Goal: Find specific page/section: Find specific page/section

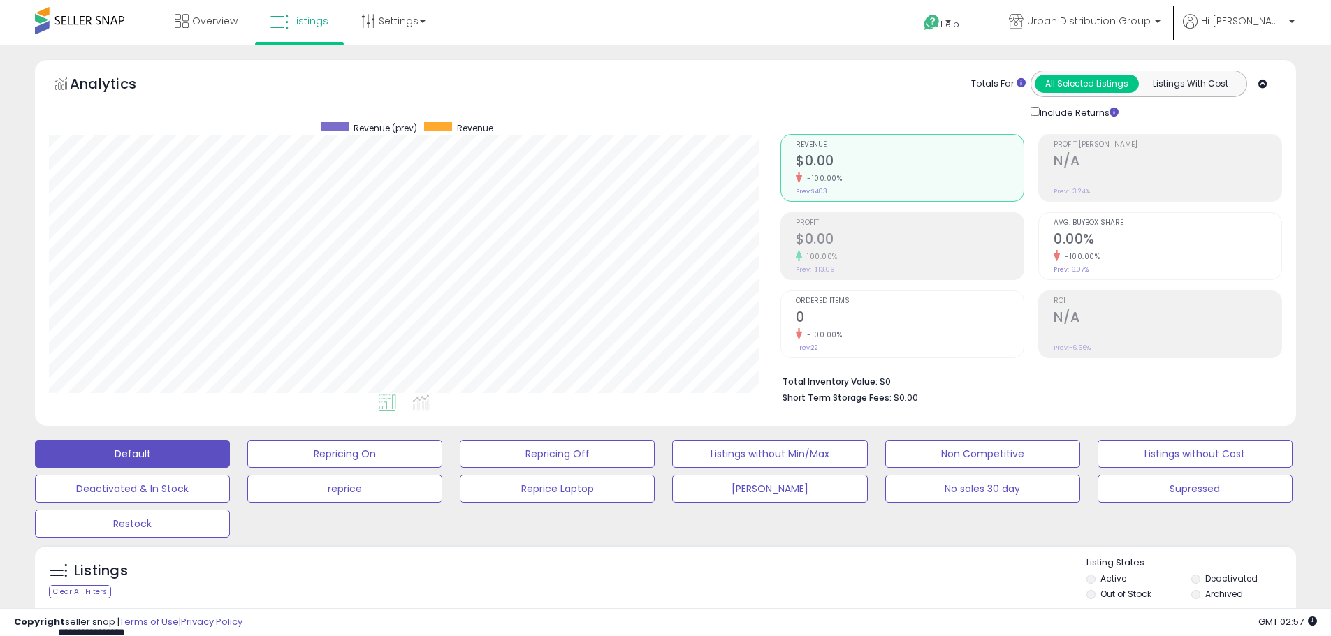
scroll to position [286, 731]
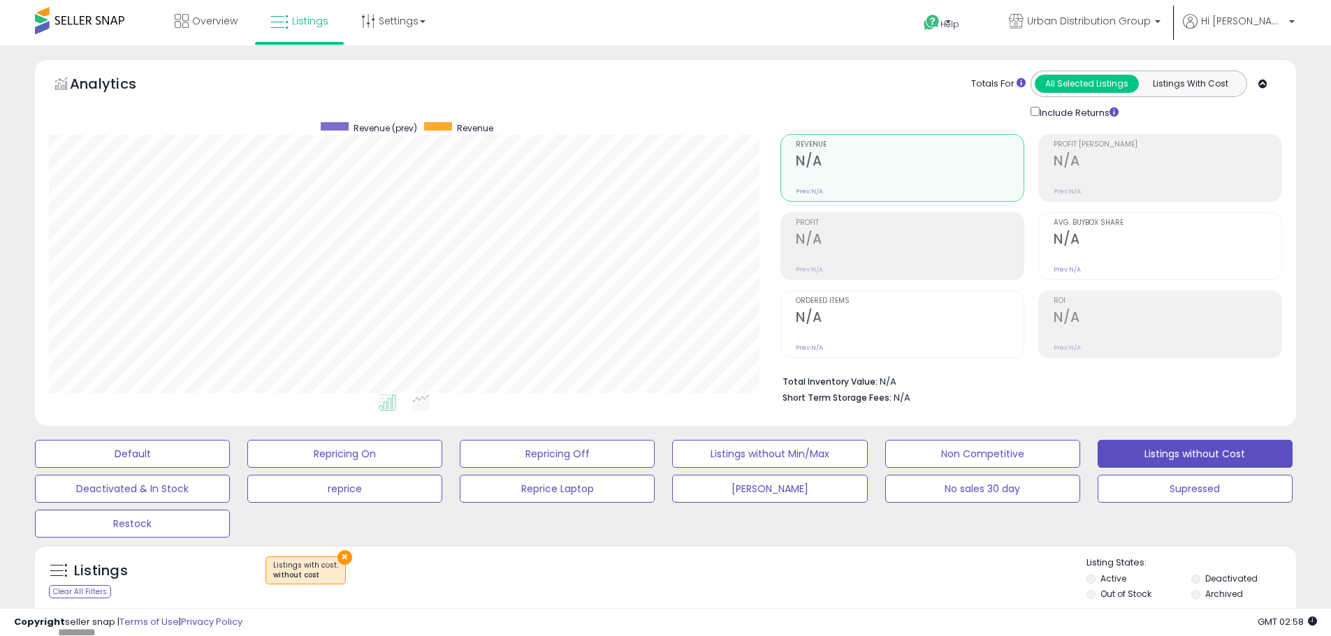
select select "**"
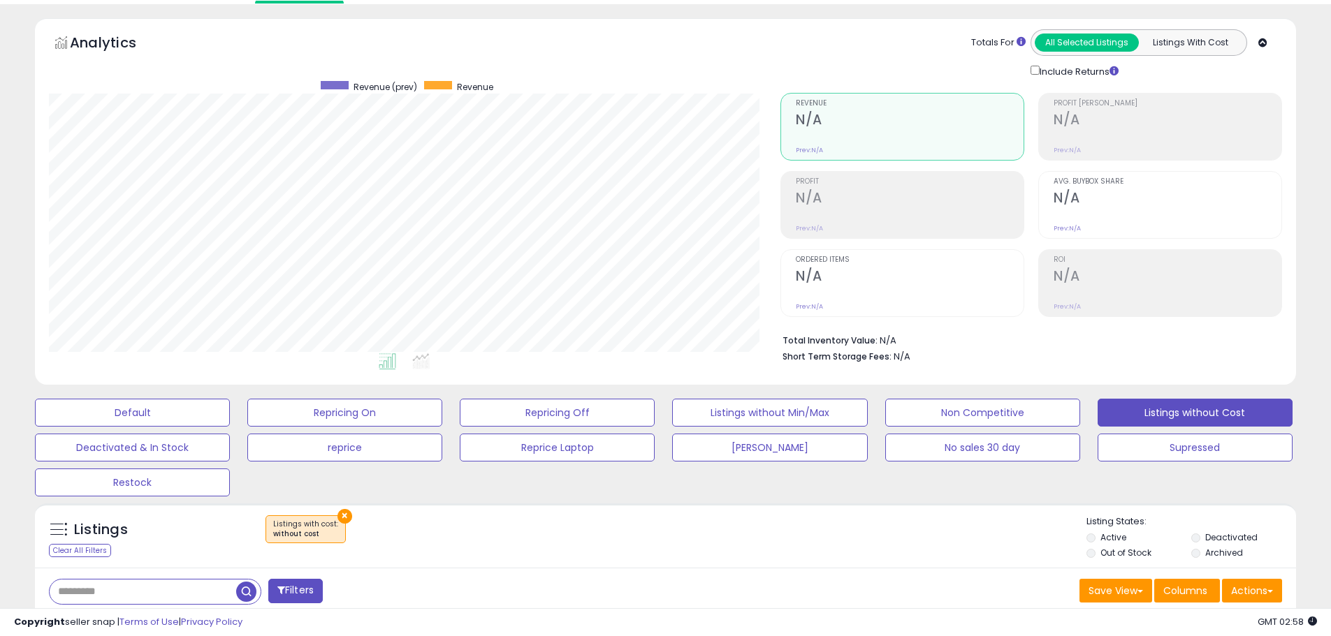
scroll to position [286, 731]
click at [1137, 404] on button "Listings without Cost" at bounding box center [1194, 413] width 195 height 28
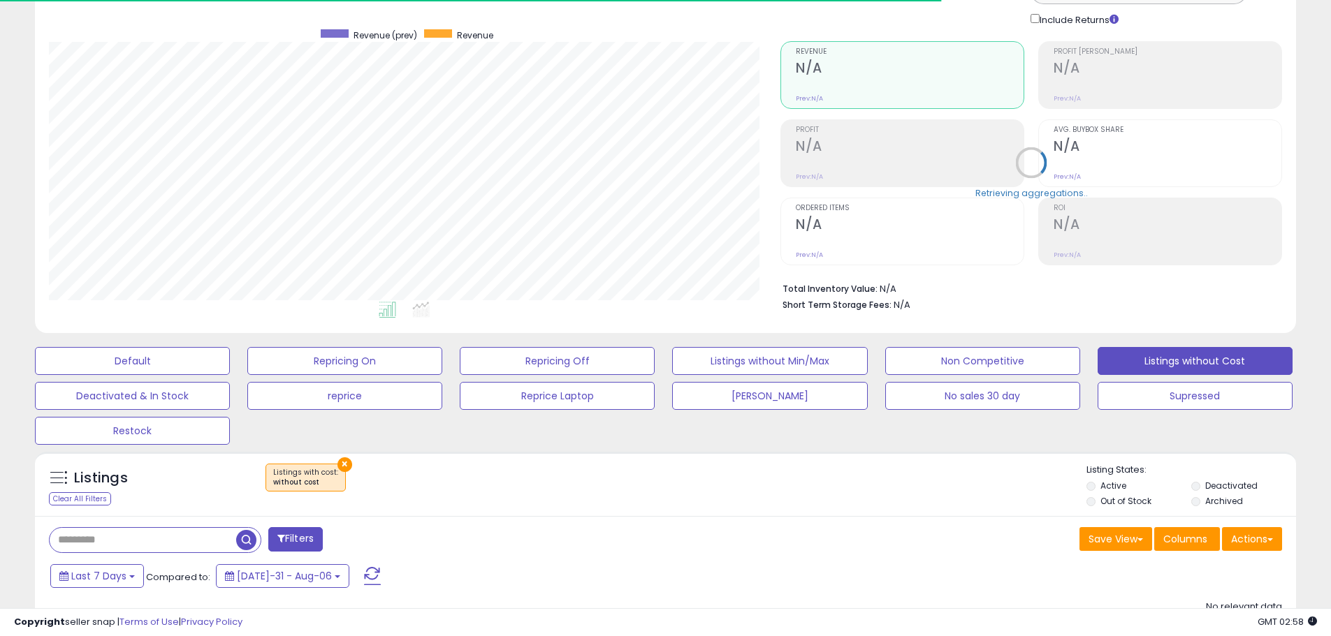
scroll to position [0, 0]
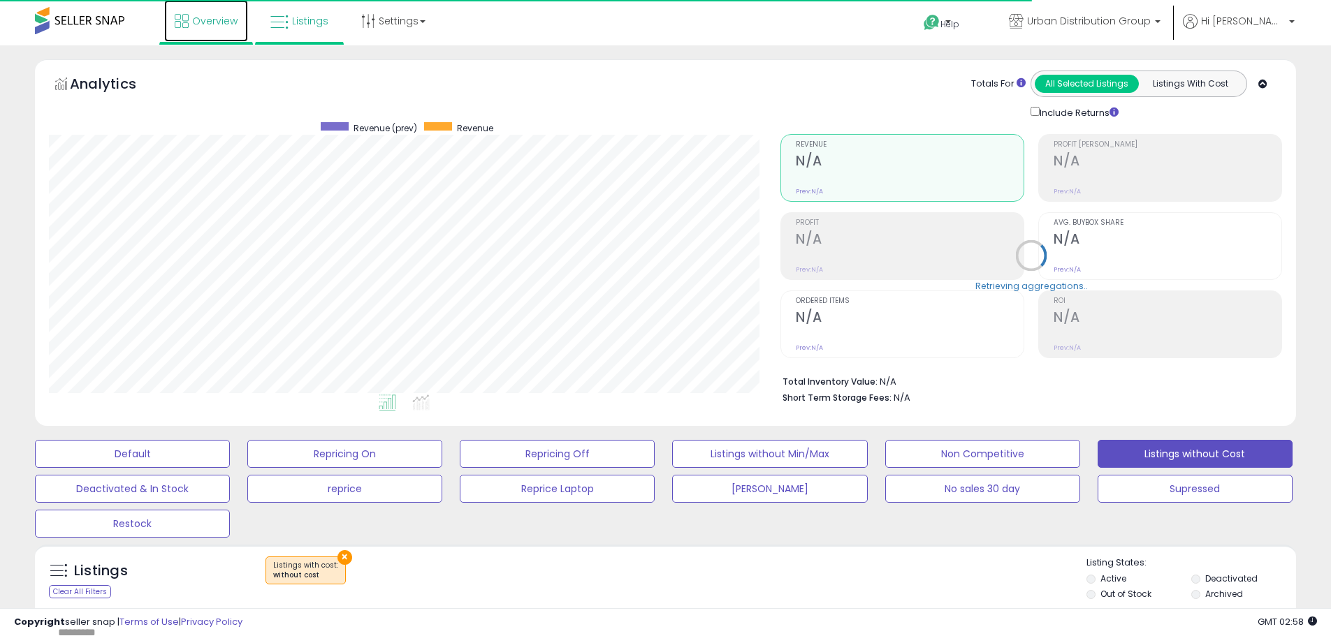
click at [210, 15] on span "Overview" at bounding box center [214, 21] width 45 height 14
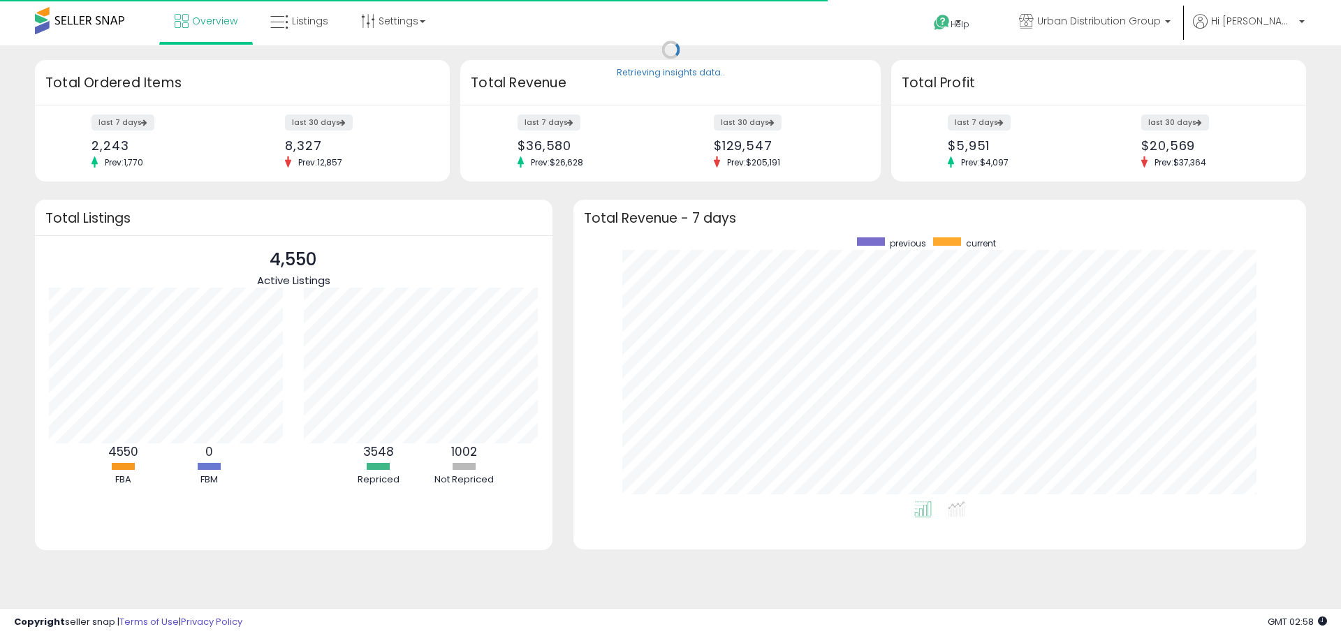
scroll to position [264, 705]
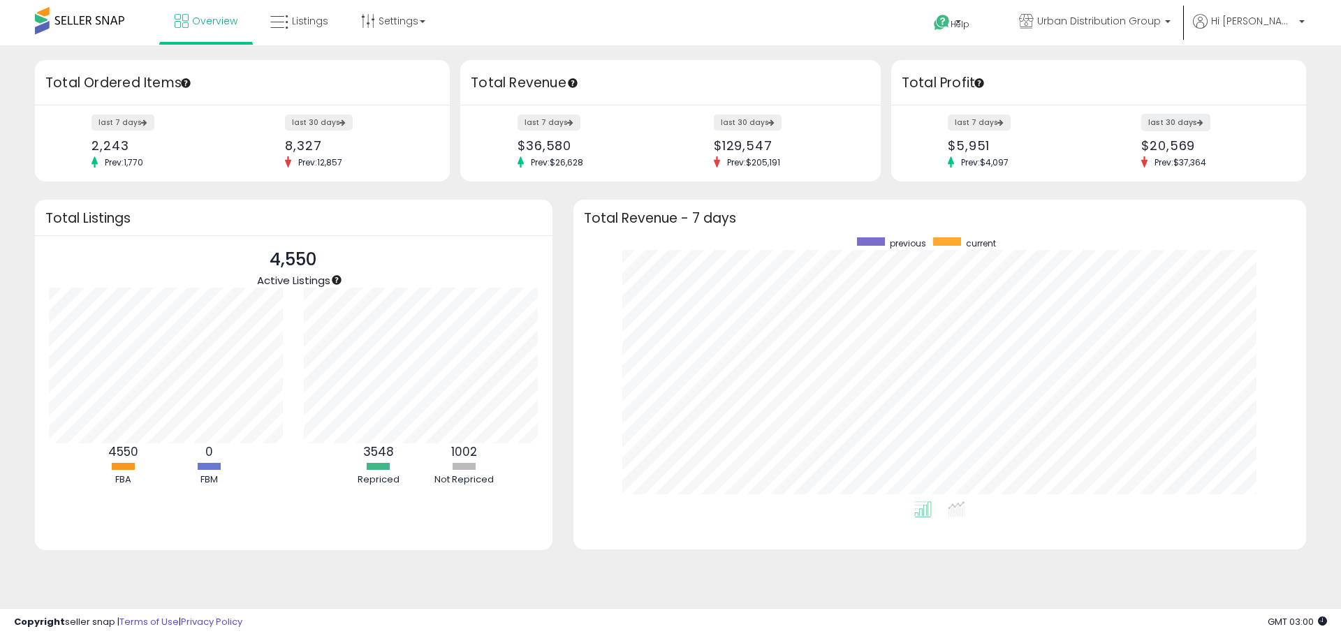
click at [1197, 119] on icon at bounding box center [1200, 122] width 7 height 6
